Goal: Transaction & Acquisition: Purchase product/service

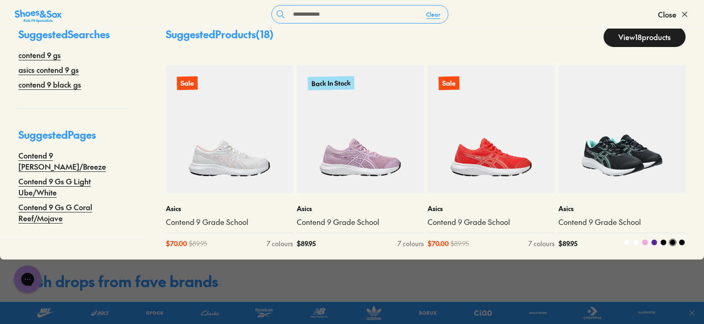
scroll to position [92, 0]
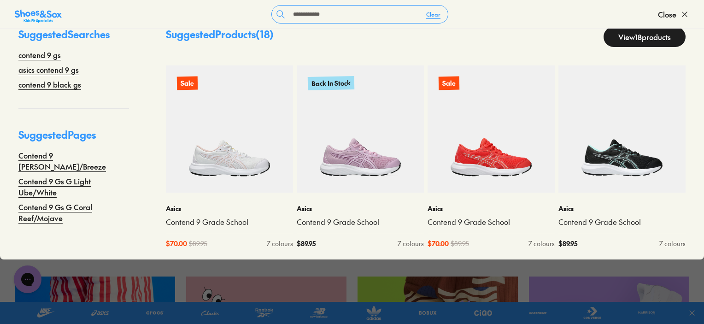
type input "**********"
click at [642, 34] on link "View 18 products" at bounding box center [644, 37] width 82 height 20
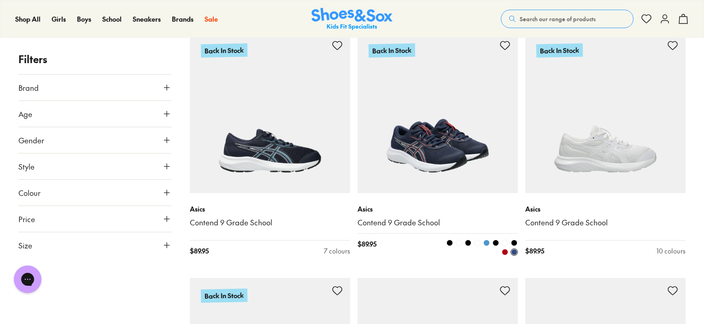
click at [369, 222] on link "Contend 9 Grade School" at bounding box center [437, 222] width 160 height 10
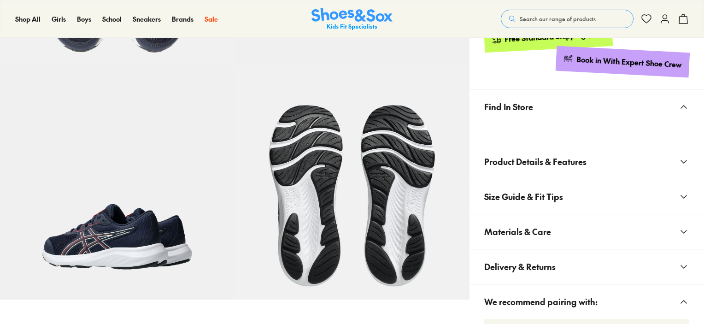
drag, startPoint x: 560, startPoint y: 227, endPoint x: 560, endPoint y: 234, distance: 7.4
click at [560, 234] on button "Materials & Care" at bounding box center [586, 231] width 234 height 35
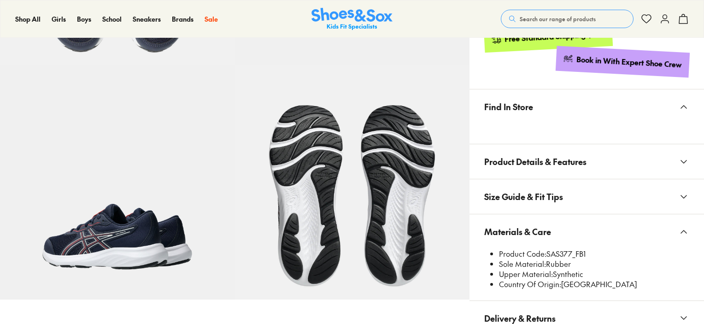
select select "*"
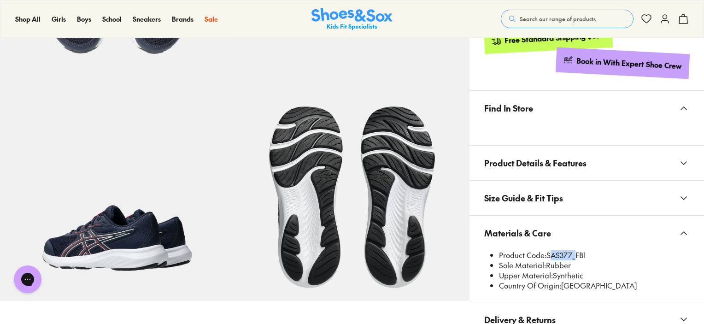
drag, startPoint x: 548, startPoint y: 252, endPoint x: 572, endPoint y: 251, distance: 24.4
click at [572, 251] on li "Product Code: SAS377_FB1" at bounding box center [594, 255] width 190 height 10
copy li "SAS377"
